Goal: Information Seeking & Learning: Learn about a topic

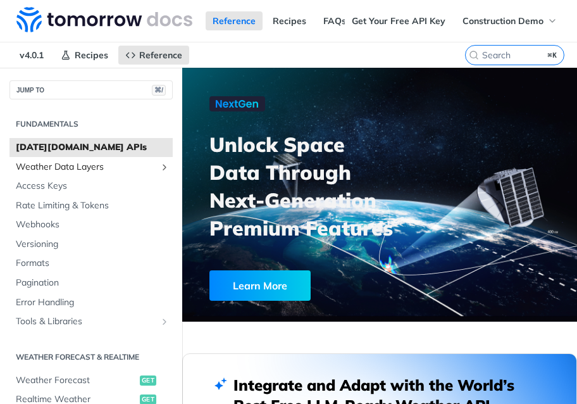
click at [77, 170] on span "Weather Data Layers" at bounding box center [86, 167] width 140 height 13
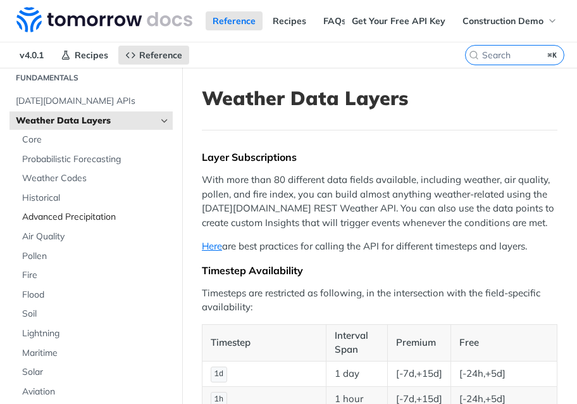
scroll to position [100, 0]
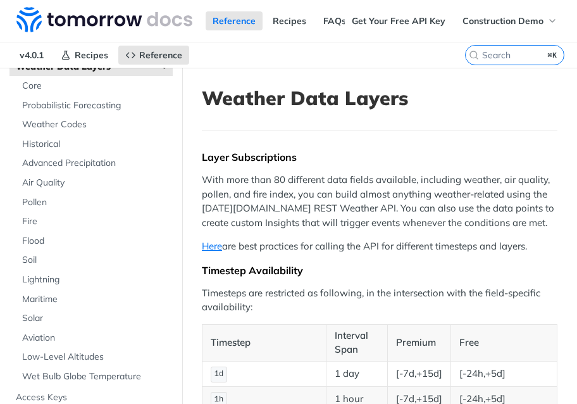
click at [83, 269] on ul "Core Probabilistic Forecasting Weather Codes Historical Advanced Precipitation …" at bounding box center [94, 231] width 157 height 310
click at [69, 319] on span "Solar" at bounding box center [95, 318] width 147 height 13
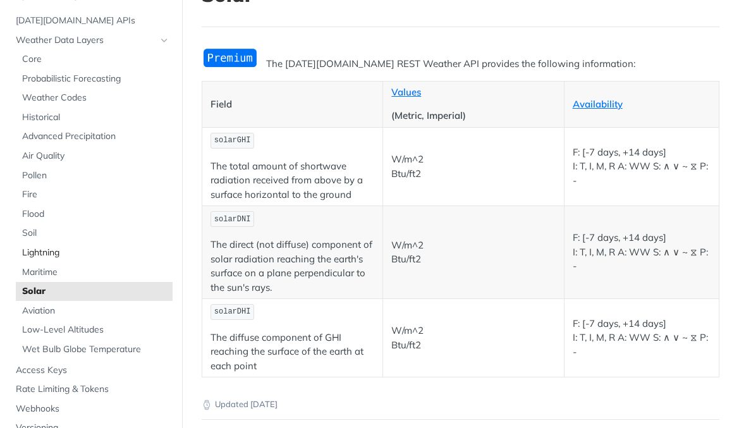
scroll to position [58, 0]
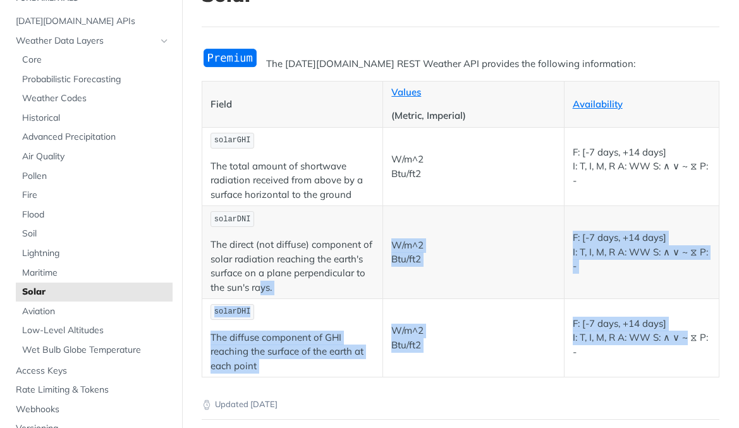
drag, startPoint x: 684, startPoint y: 338, endPoint x: 264, endPoint y: 294, distance: 423.0
click at [264, 293] on tbody "solarGHI The total amount of shortwave radiation received from above by a surfa…" at bounding box center [460, 252] width 517 height 250
click at [264, 294] on p "The direct (not diffuse) component of solar radiation reaching the earth's surf…" at bounding box center [293, 266] width 164 height 57
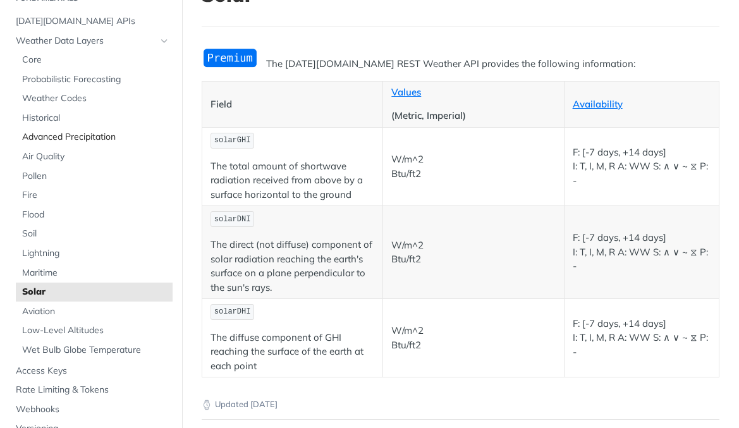
scroll to position [50, 0]
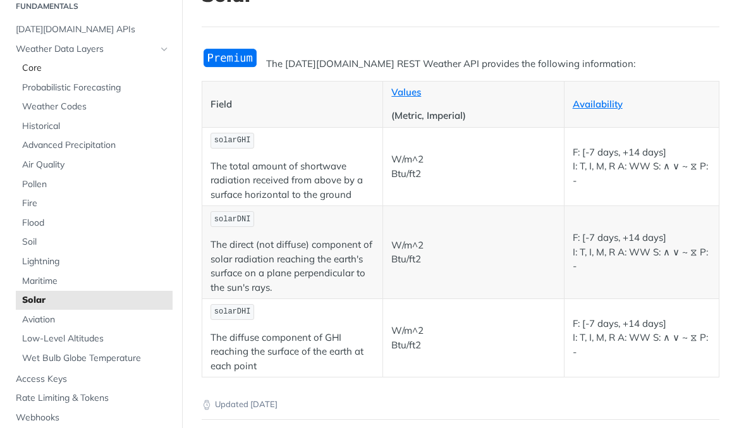
click at [91, 73] on span "Core" at bounding box center [95, 68] width 147 height 13
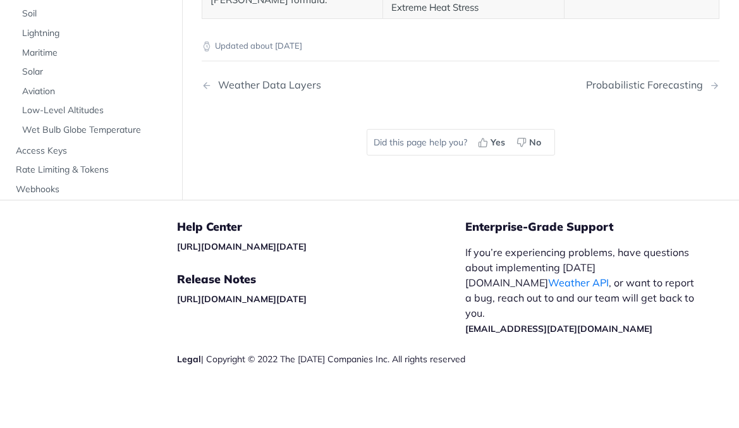
scroll to position [6721, 0]
